Goal: Task Accomplishment & Management: Manage account settings

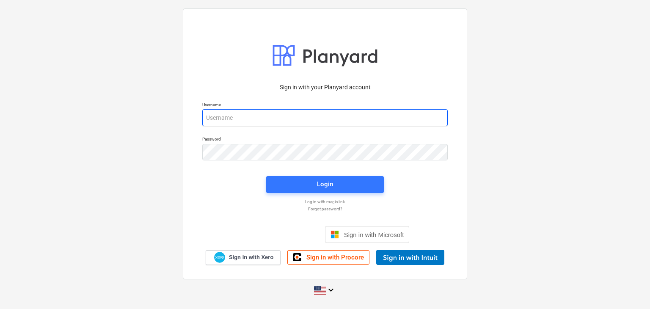
click at [211, 115] on input "email" at bounding box center [324, 117] width 245 height 17
paste input "[EMAIL_ADDRESS][DOMAIN_NAME]"
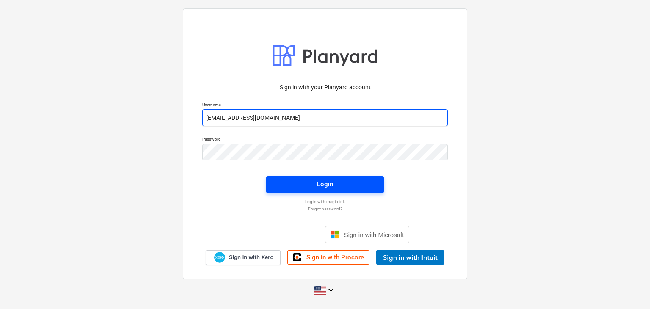
type input "projects@litcouae.com"
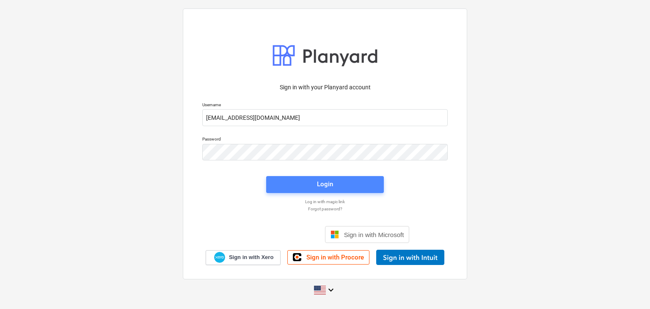
click at [301, 188] on span "Login" at bounding box center [324, 183] width 97 height 11
click at [304, 182] on span "Login" at bounding box center [324, 184] width 97 height 11
